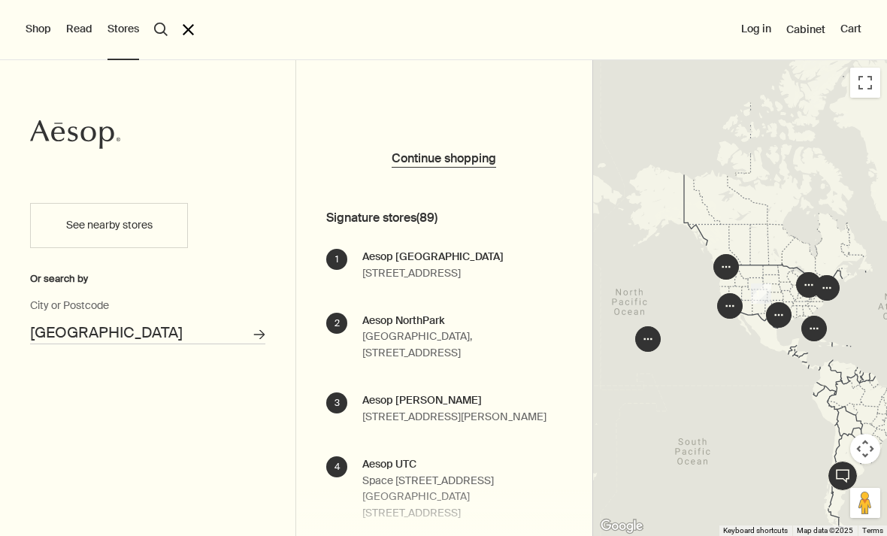
click at [156, 362] on div "See nearby stores Or search by [GEOGRAPHIC_DATA] or Postcode Search for stores" at bounding box center [147, 362] width 295 height 348
click at [179, 380] on div "See nearby stores Or search by [GEOGRAPHIC_DATA] or Postcode Search for stores" at bounding box center [147, 362] width 295 height 348
click at [115, 384] on div "See nearby stores Or search by [GEOGRAPHIC_DATA] or Postcode Search for stores" at bounding box center [147, 362] width 295 height 348
click at [123, 375] on div "See nearby stores Or search by [GEOGRAPHIC_DATA] or Postcode Search for stores" at bounding box center [147, 362] width 295 height 348
click at [70, 378] on div "See nearby stores Or search by [GEOGRAPHIC_DATA] or Postcode Search for stores" at bounding box center [147, 362] width 295 height 348
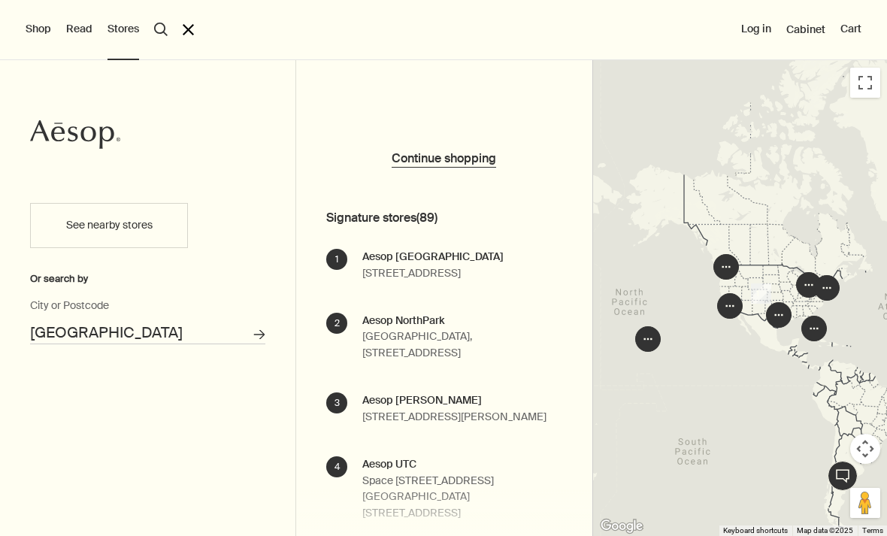
click at [113, 372] on div "See nearby stores Or search by [GEOGRAPHIC_DATA] or Postcode Search for stores" at bounding box center [147, 362] width 295 height 348
click at [180, 375] on div "See nearby stores Or search by [GEOGRAPHIC_DATA] or Postcode Search for stores" at bounding box center [147, 362] width 295 height 348
click at [133, 74] on div "Shop Read Stores search Search close Log in Cabinet Cart" at bounding box center [443, 62] width 887 height 60
click at [192, 70] on div "Shop Read Stores search Search close Log in Cabinet Cart" at bounding box center [443, 62] width 887 height 60
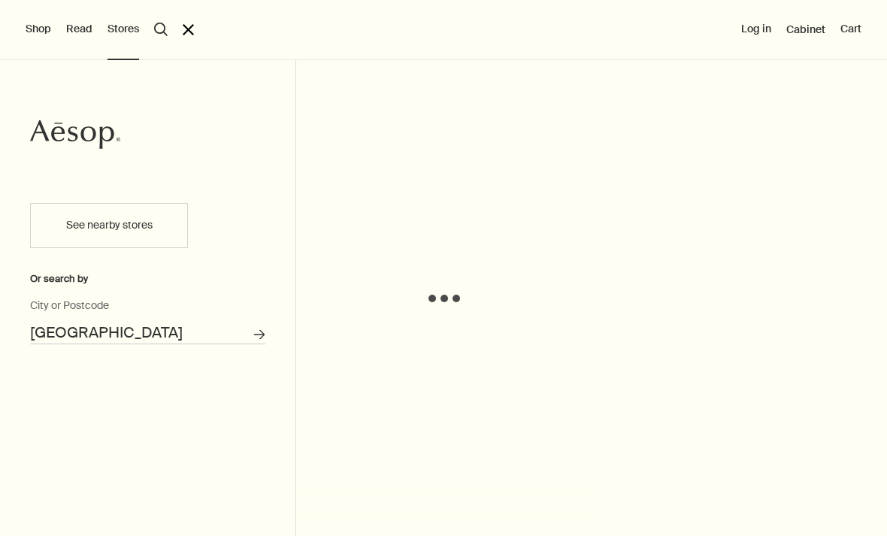
click at [77, 325] on input "[GEOGRAPHIC_DATA]" at bounding box center [147, 332] width 235 height 23
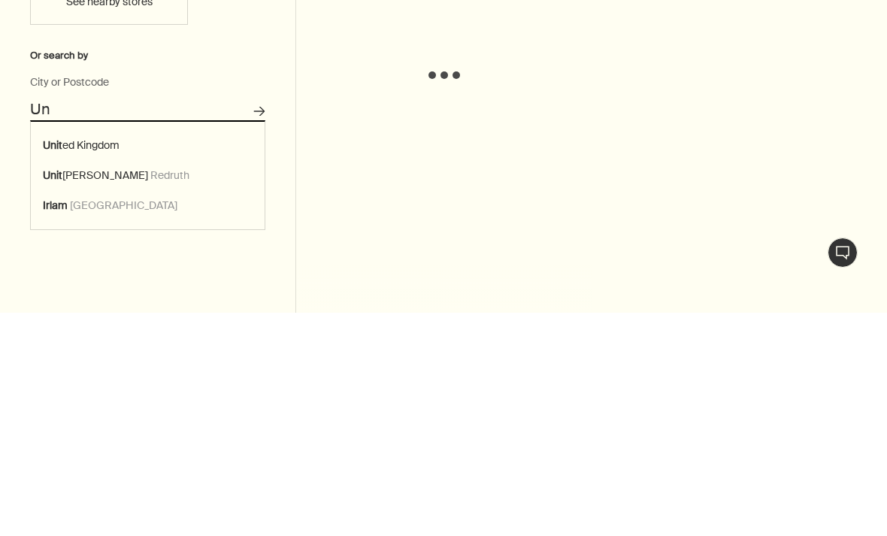
type input "U"
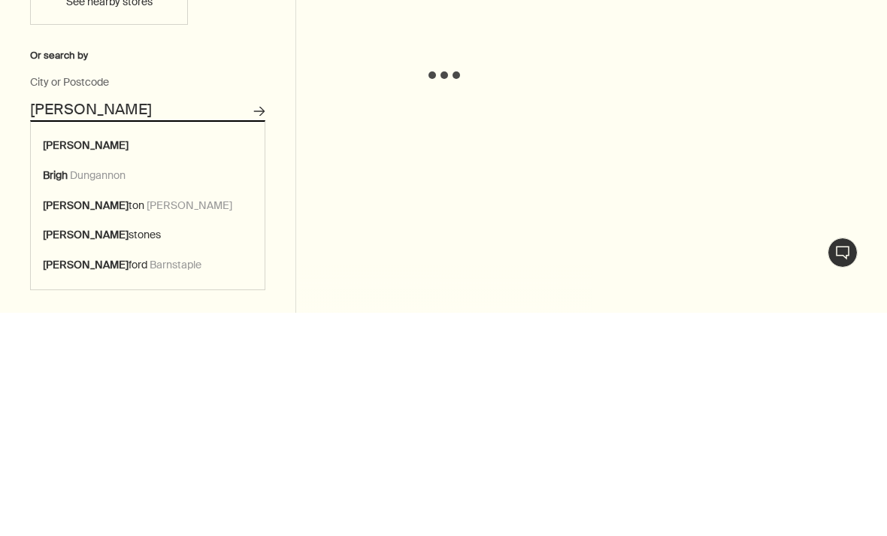
scroll to position [223, 0]
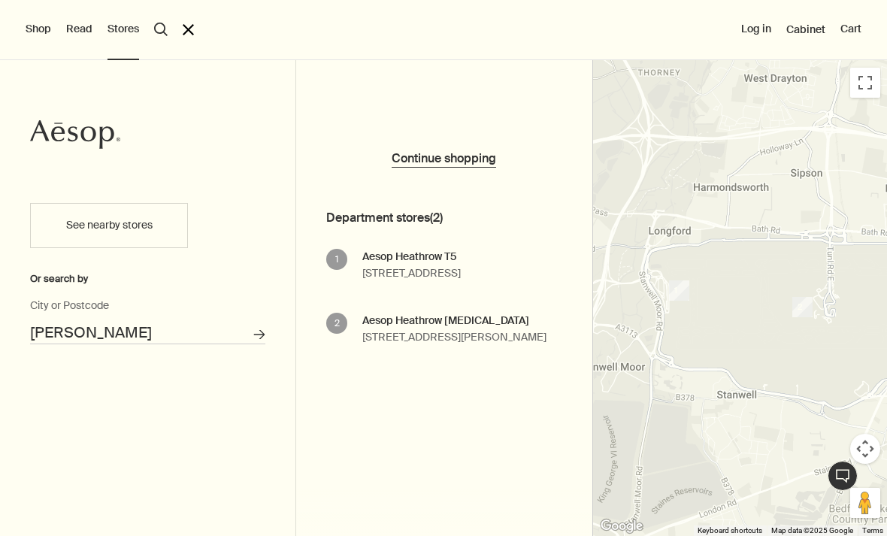
click at [126, 332] on input "Bray" at bounding box center [147, 332] width 235 height 23
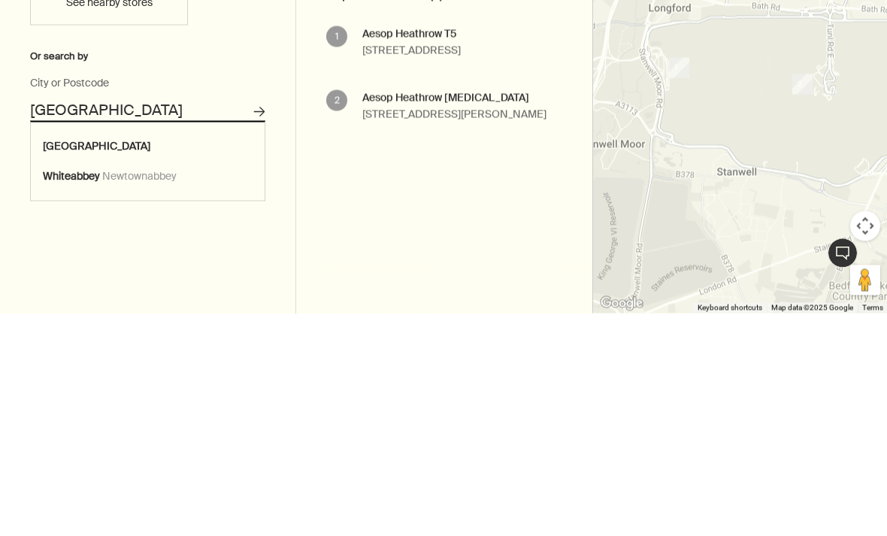
type input "Belfast"
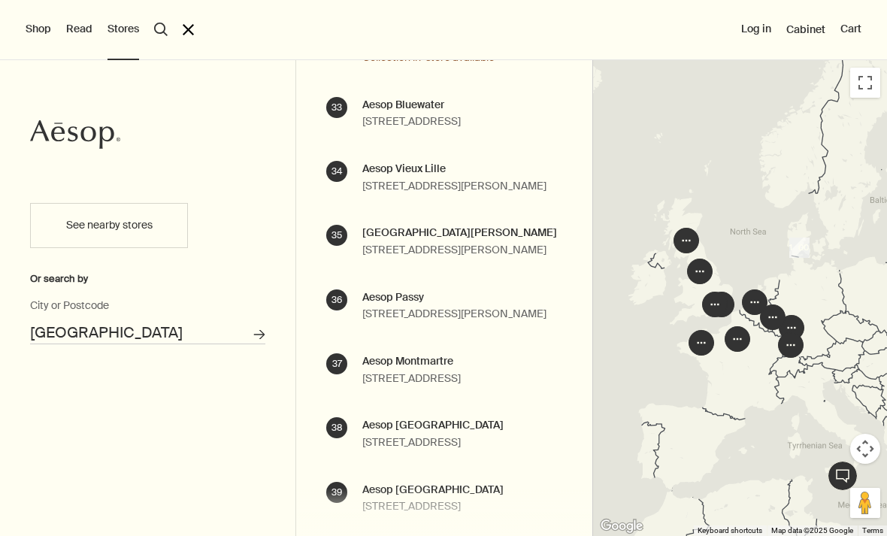
scroll to position [2844, 0]
